Goal: Use online tool/utility: Utilize a website feature to perform a specific function

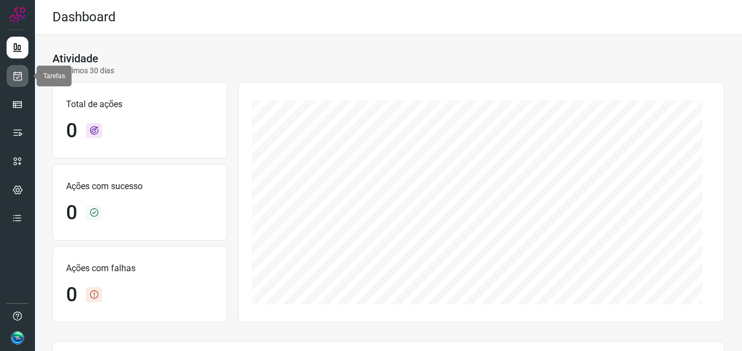
click at [20, 78] on icon at bounding box center [17, 75] width 11 height 11
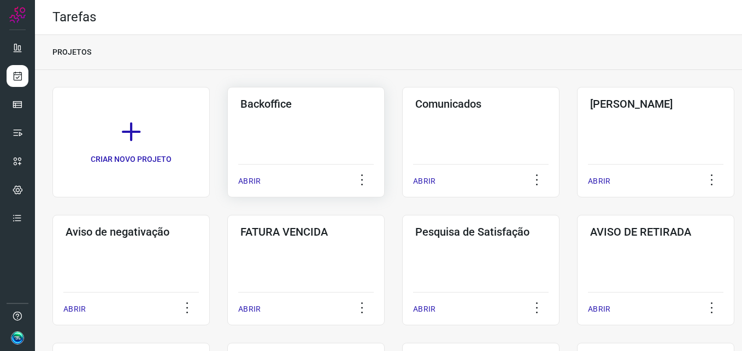
click at [325, 147] on div "Backoffice ABRIR" at bounding box center [305, 142] width 157 height 110
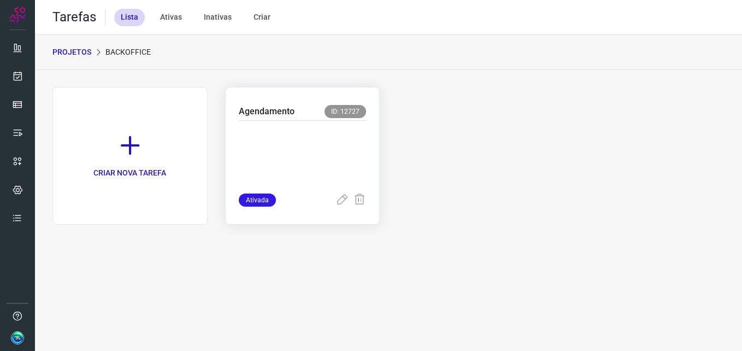
click at [313, 140] on p at bounding box center [303, 154] width 128 height 55
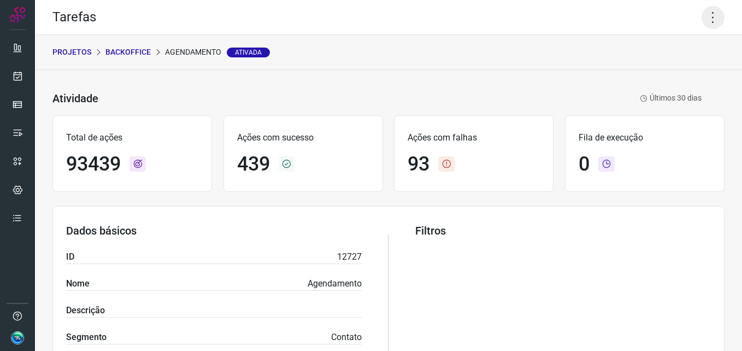
click at [702, 21] on icon at bounding box center [713, 17] width 23 height 23
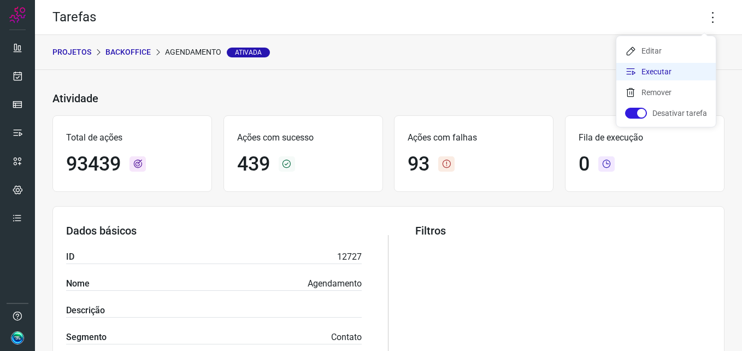
click at [655, 68] on li "Executar" at bounding box center [665, 71] width 99 height 17
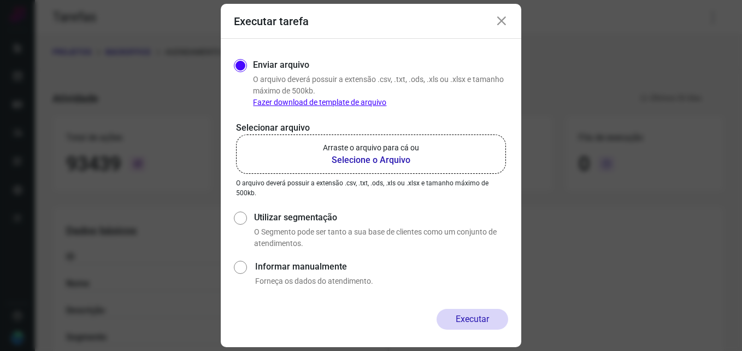
click at [342, 164] on b "Selecione o Arquivo" at bounding box center [371, 160] width 96 height 13
click at [0, 0] on input "Arraste o arquivo para cá ou Selecione o Arquivo" at bounding box center [0, 0] width 0 height 0
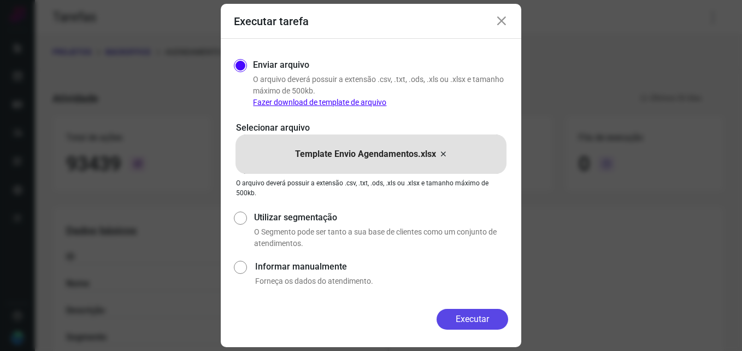
click at [457, 318] on button "Executar" at bounding box center [473, 319] width 72 height 21
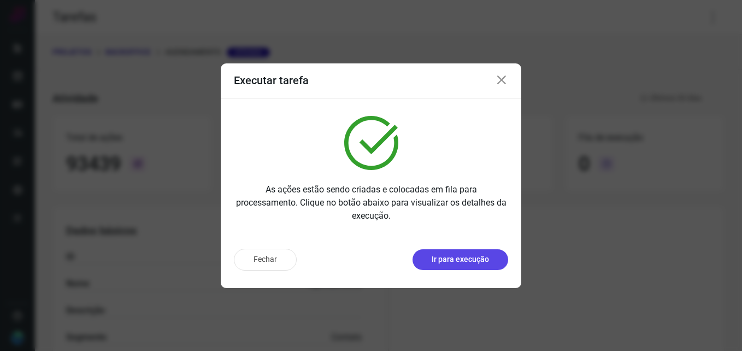
click at [479, 256] on p "Ir para execução" at bounding box center [460, 259] width 57 height 11
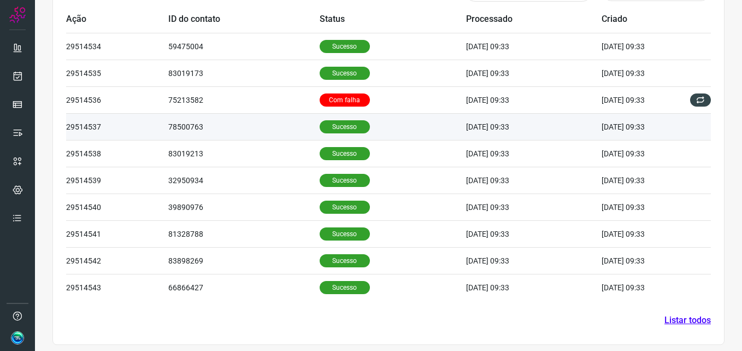
scroll to position [369, 0]
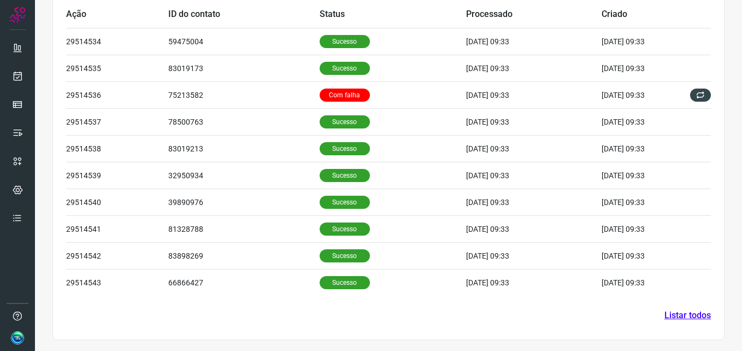
click at [687, 315] on link "Listar todos" at bounding box center [688, 315] width 46 height 13
